Goal: Navigation & Orientation: Find specific page/section

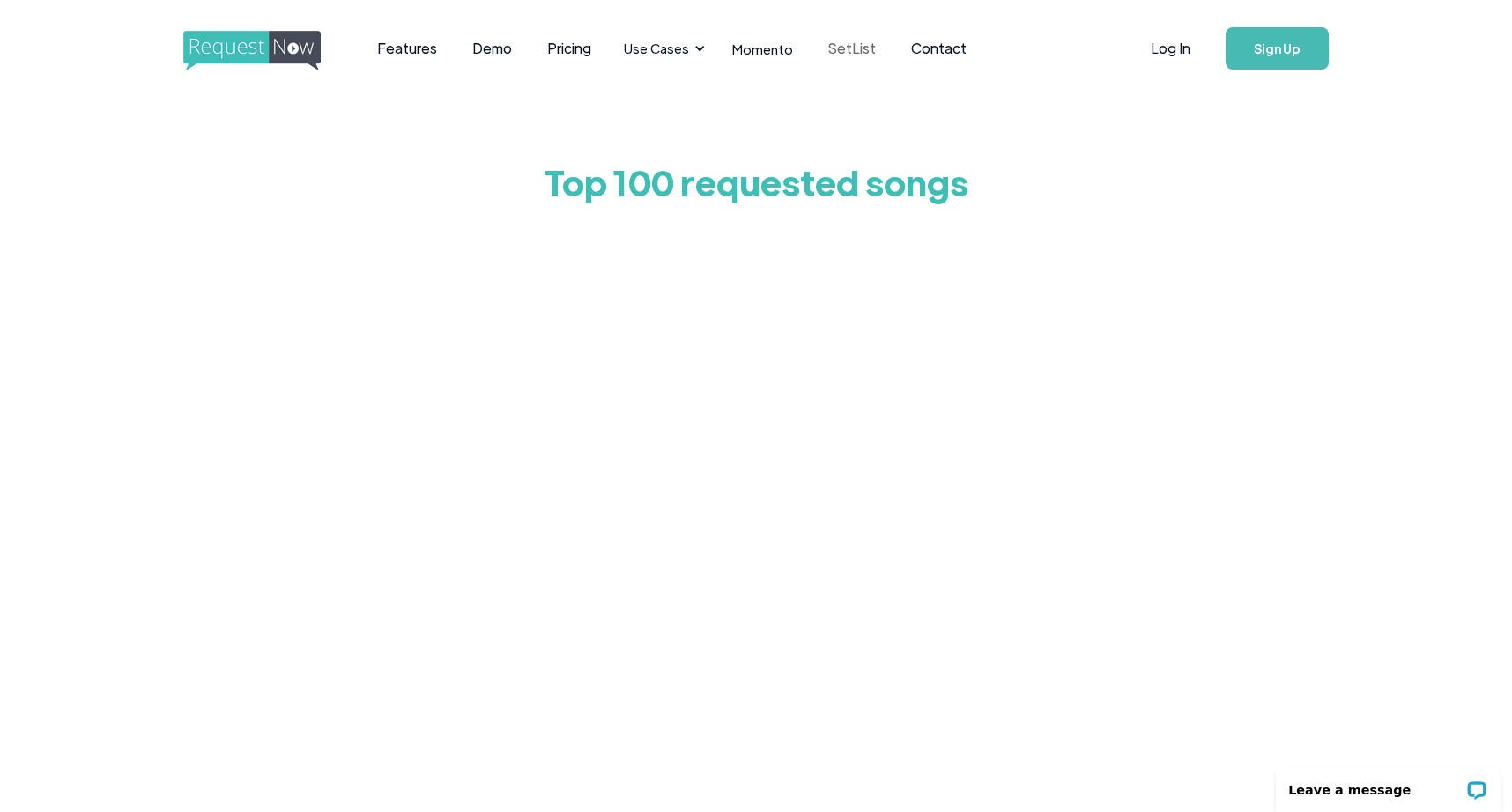
click at [862, 54] on link "SetList" at bounding box center [852, 48] width 83 height 54
